Goal: Find specific page/section: Find specific page/section

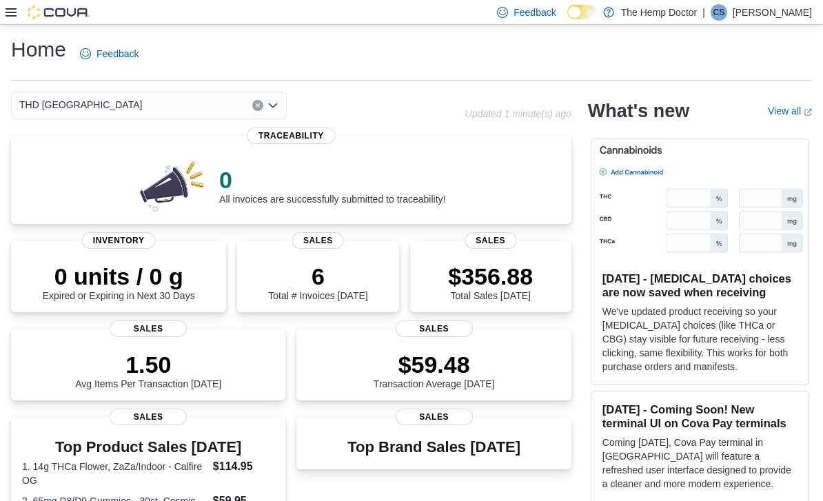
click at [278, 107] on div "THD [GEOGRAPHIC_DATA]" at bounding box center [149, 106] width 276 height 28
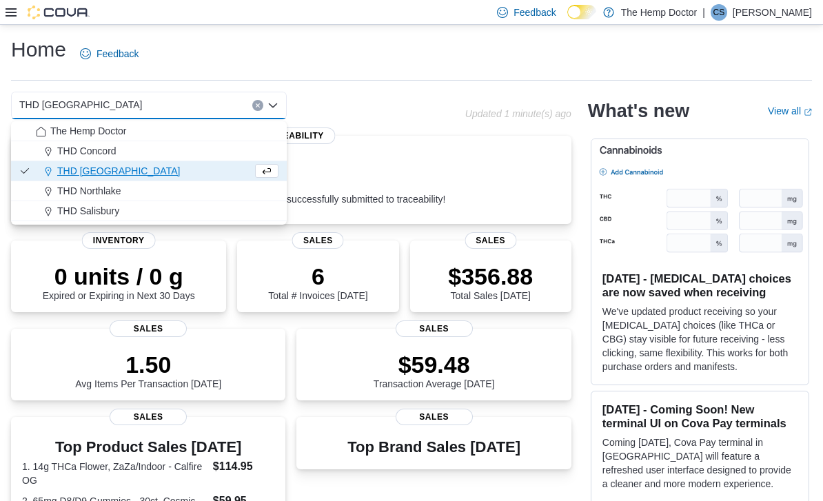
click at [121, 144] on div "THD Concord" at bounding box center [157, 151] width 243 height 14
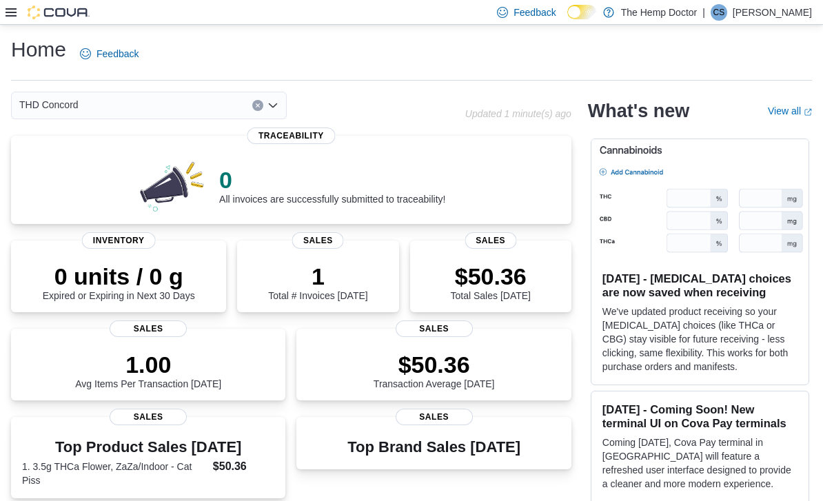
click at [280, 107] on div "THD Concord Combo box. Selected. THD [GEOGRAPHIC_DATA]. Press Backspace to dele…" at bounding box center [149, 106] width 276 height 28
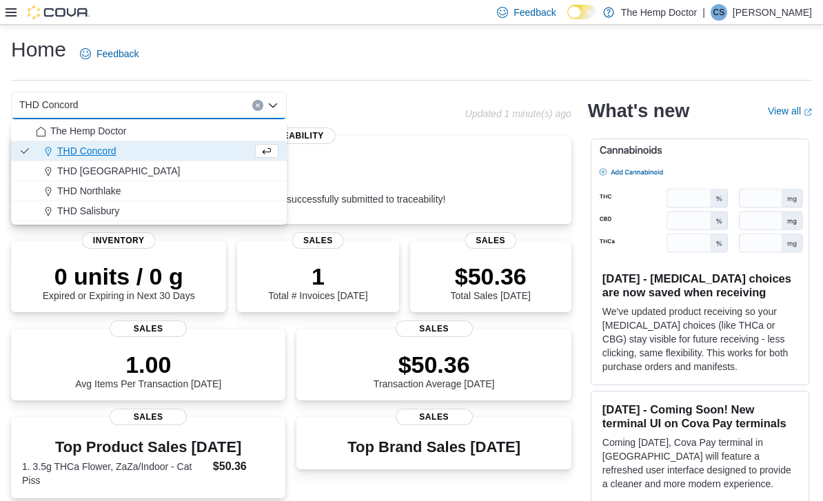
click at [121, 193] on span "THD Northlake" at bounding box center [89, 191] width 64 height 14
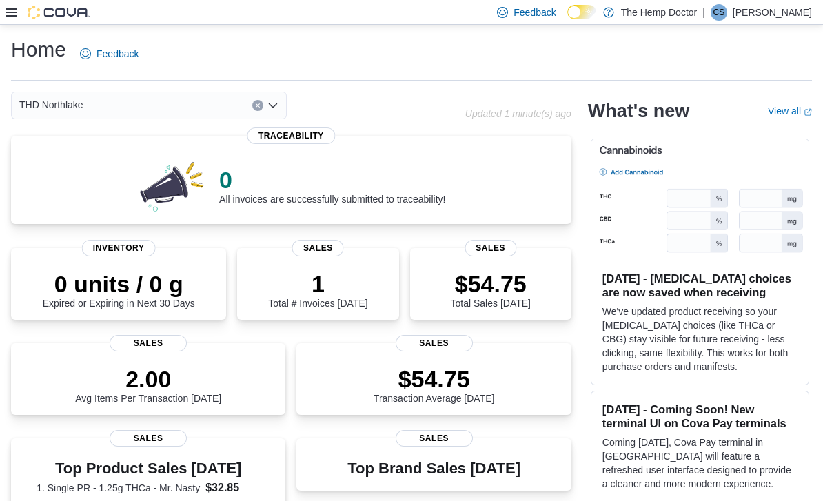
click at [276, 110] on icon "Open list of options" at bounding box center [272, 105] width 11 height 11
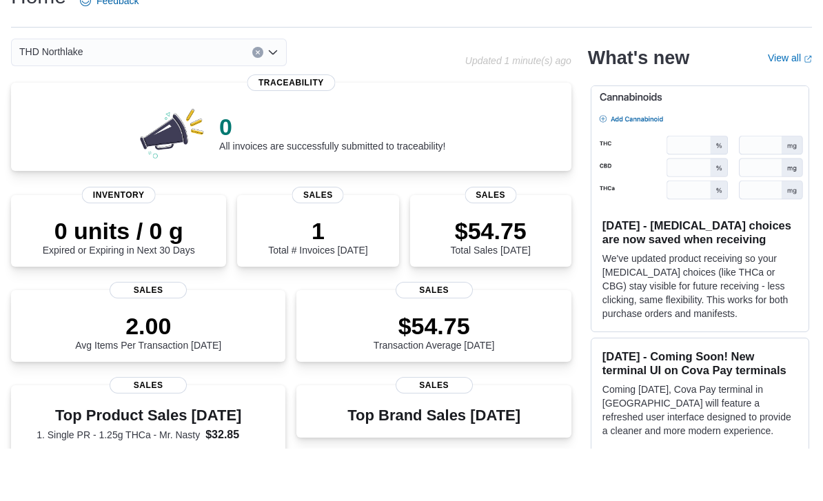
click at [269, 92] on div "THD Northlake Combo box. Selected. THD [GEOGRAPHIC_DATA]. Press Backspace to de…" at bounding box center [149, 106] width 276 height 28
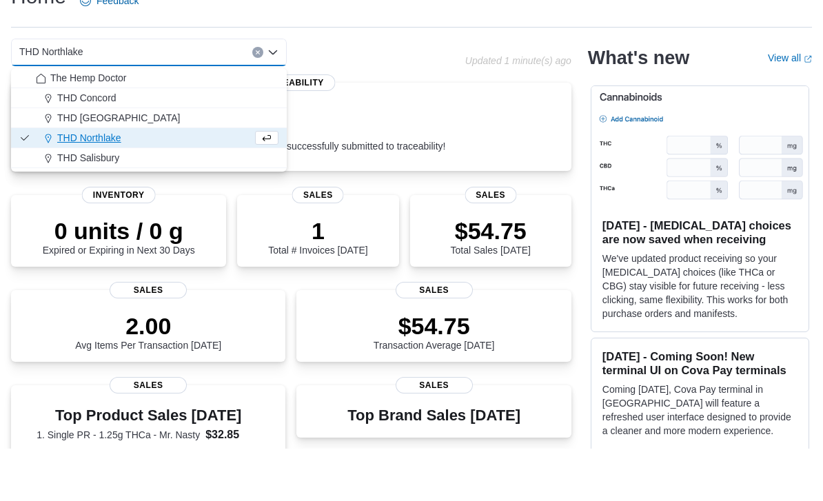
click at [117, 204] on span "THD Salisbury" at bounding box center [88, 211] width 62 height 14
